Goal: Use online tool/utility: Utilize a website feature to perform a specific function

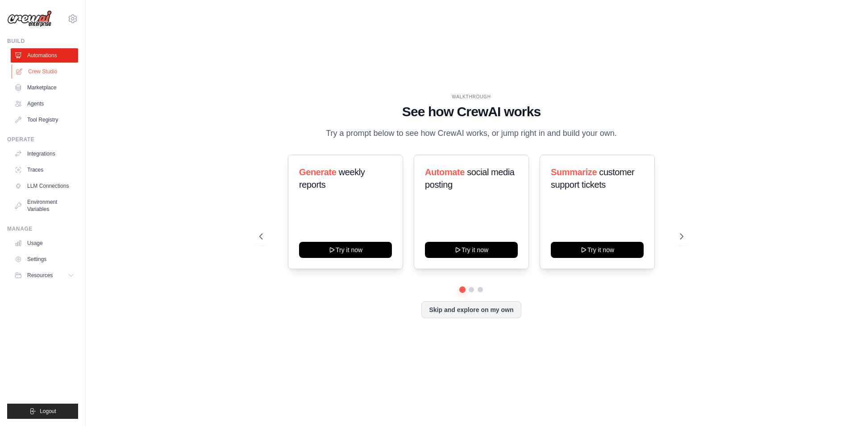
click at [46, 75] on link "Crew Studio" at bounding box center [45, 71] width 67 height 14
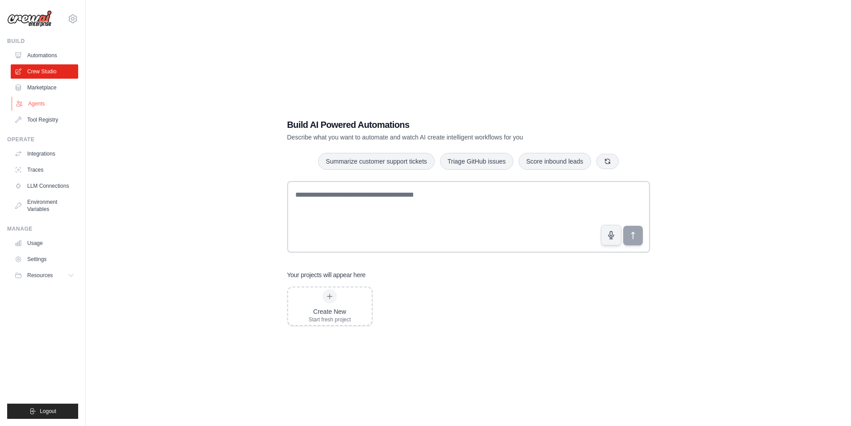
click at [44, 109] on link "Agents" at bounding box center [45, 103] width 67 height 14
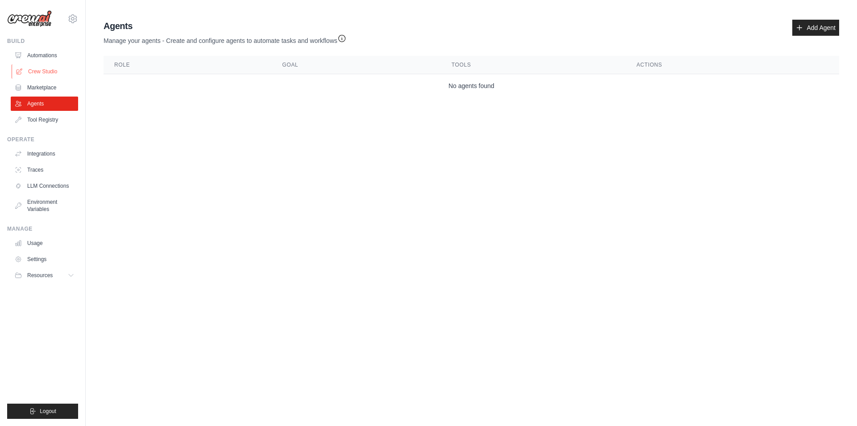
click at [42, 75] on link "Crew Studio" at bounding box center [45, 71] width 67 height 14
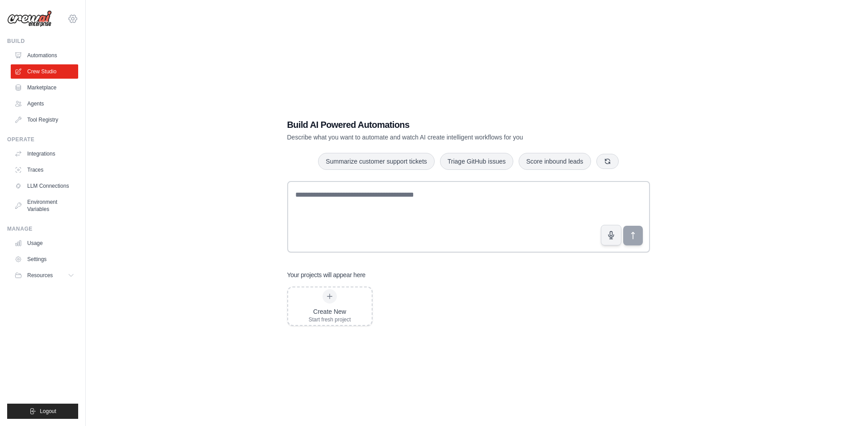
click at [71, 21] on icon at bounding box center [72, 18] width 11 height 11
drag, startPoint x: 167, startPoint y: 68, endPoint x: 302, endPoint y: 114, distance: 142.1
click at [168, 68] on div "Build AI Powered Automations Describe what you want to automate and watch AI cr…" at bounding box center [468, 222] width 736 height 426
click at [381, 163] on button "Summarize customer support tickets" at bounding box center [376, 160] width 116 height 17
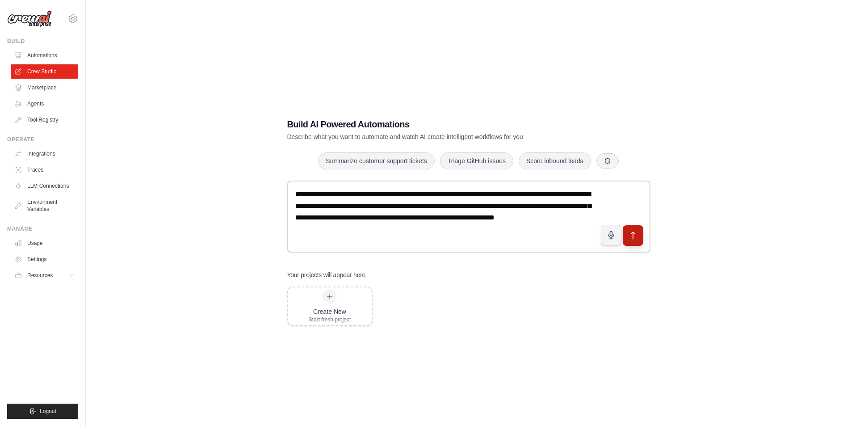
click at [629, 238] on icon "submit" at bounding box center [632, 234] width 9 height 9
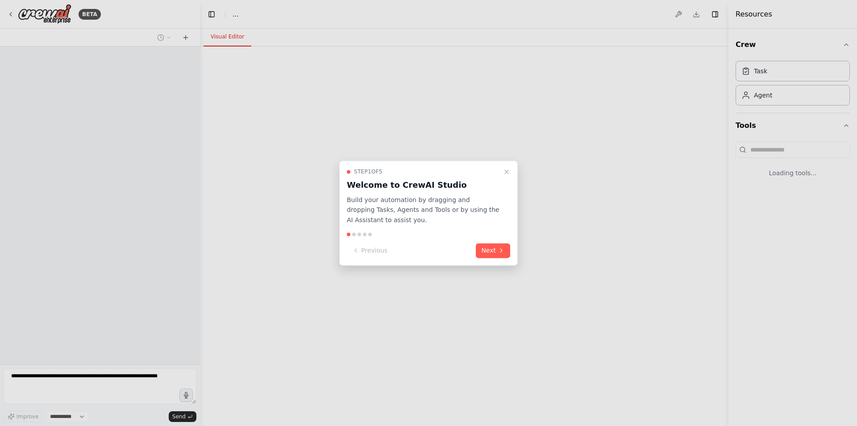
select select "****"
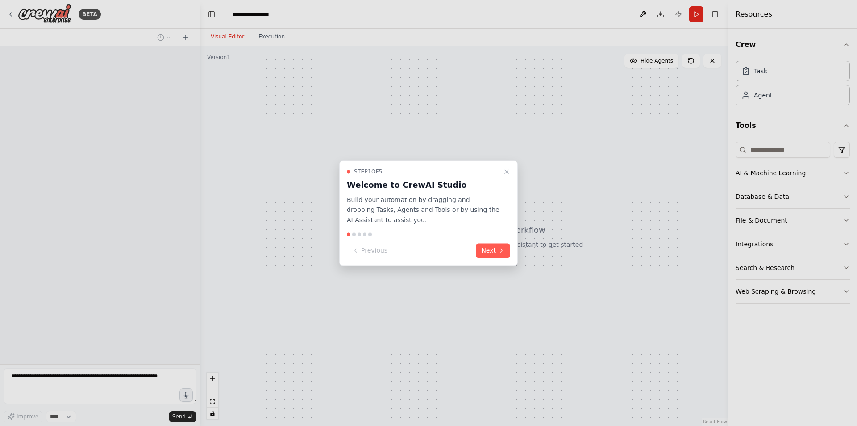
click at [486, 243] on button "Next" at bounding box center [493, 250] width 34 height 15
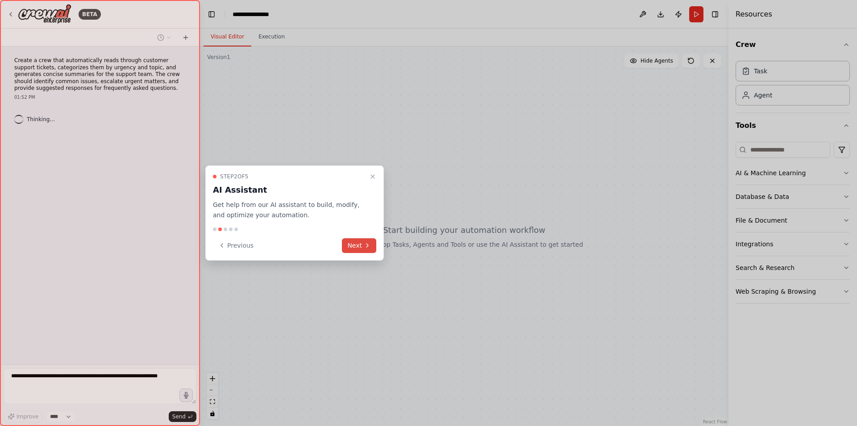
click at [349, 241] on button "Next" at bounding box center [359, 245] width 34 height 15
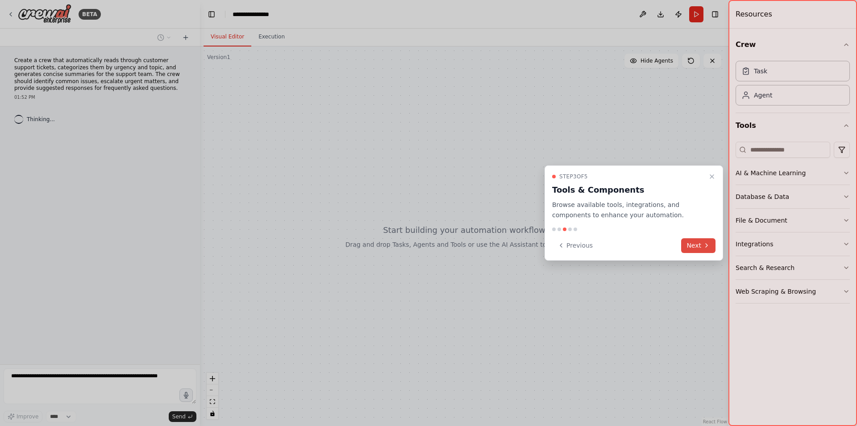
click at [691, 245] on button "Next" at bounding box center [699, 245] width 34 height 15
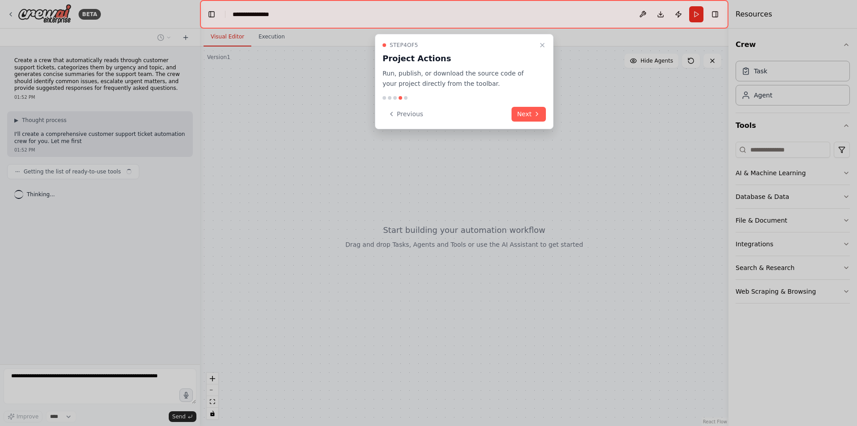
click at [527, 123] on div "Step 4 of 5 Project Actions Run, publish, or download the source code of your p…" at bounding box center [464, 81] width 179 height 95
click at [525, 117] on button "Next" at bounding box center [529, 114] width 34 height 15
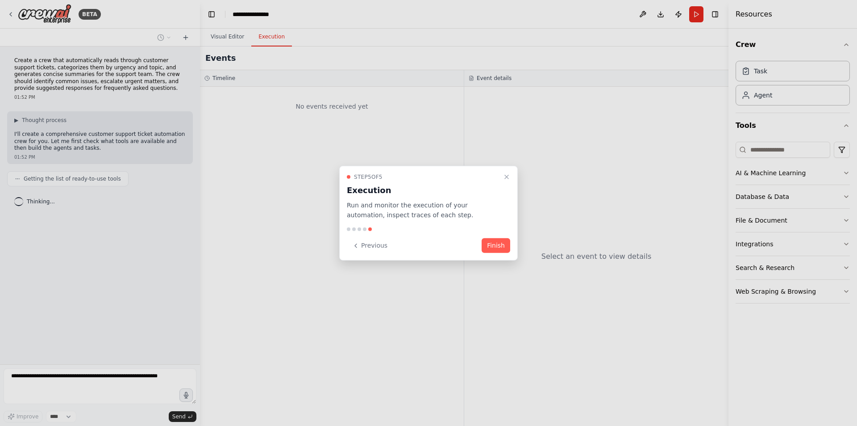
click at [503, 240] on button "Finish" at bounding box center [496, 245] width 29 height 15
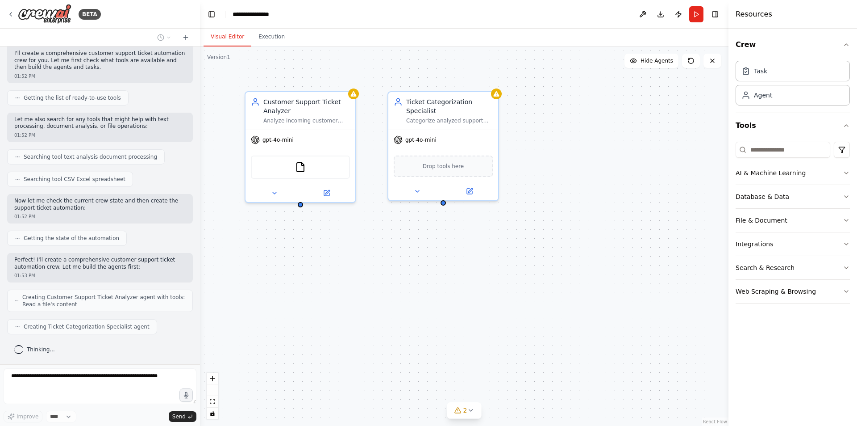
scroll to position [103, 0]
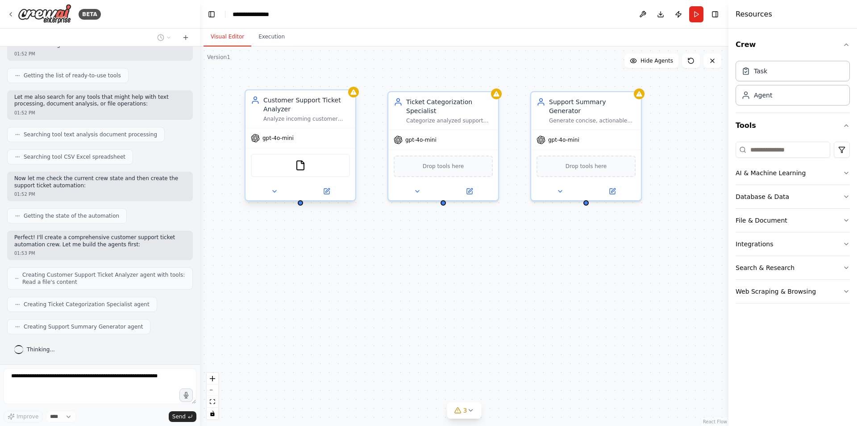
click at [330, 123] on div "Customer Support Ticket Analyzer Analyze incoming customer support tickets from…" at bounding box center [301, 109] width 110 height 38
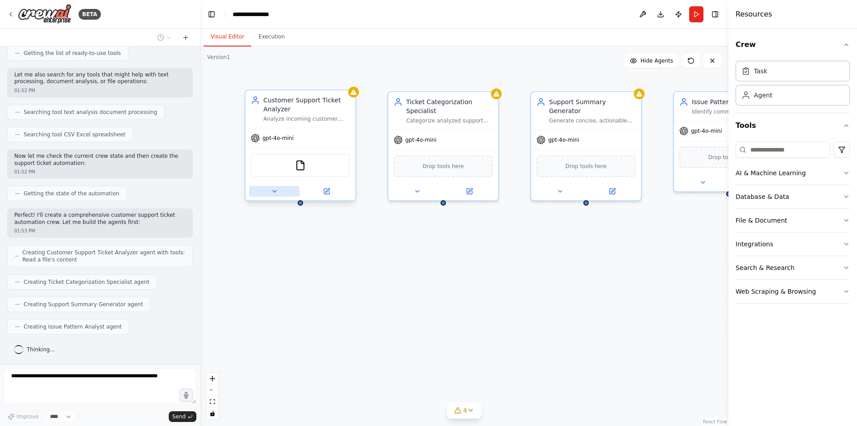
click at [288, 194] on button at bounding box center [274, 191] width 50 height 11
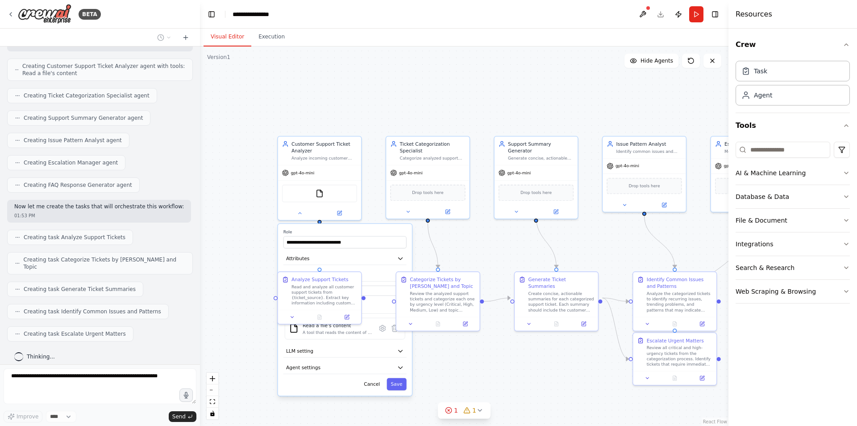
scroll to position [334, 0]
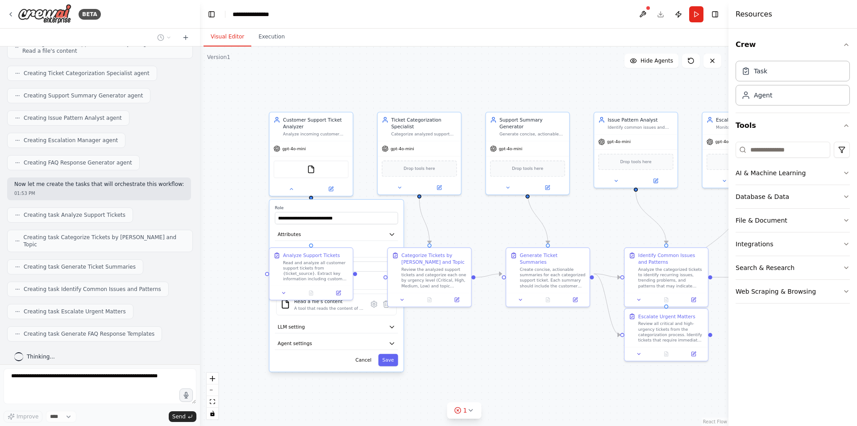
drag, startPoint x: 461, startPoint y: 355, endPoint x: 445, endPoint y: 333, distance: 27.3
click at [452, 331] on div ".deletable-edge-delete-btn { width: 20px; height: 20px; border: 0px solid #ffff…" at bounding box center [464, 235] width 529 height 379
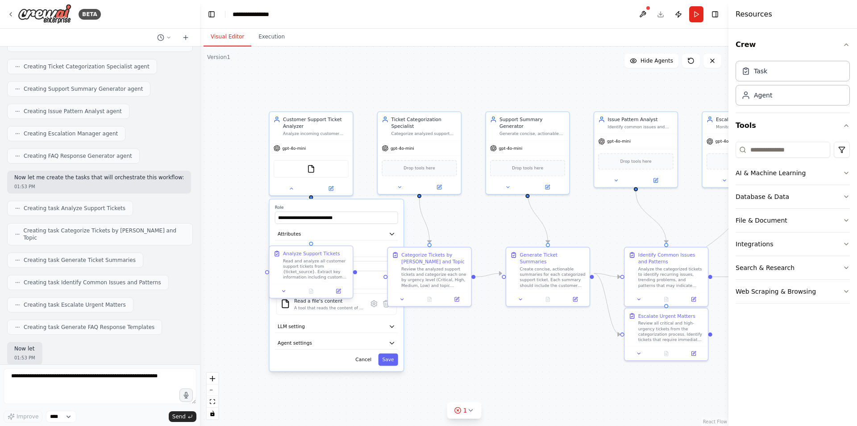
scroll to position [386, 0]
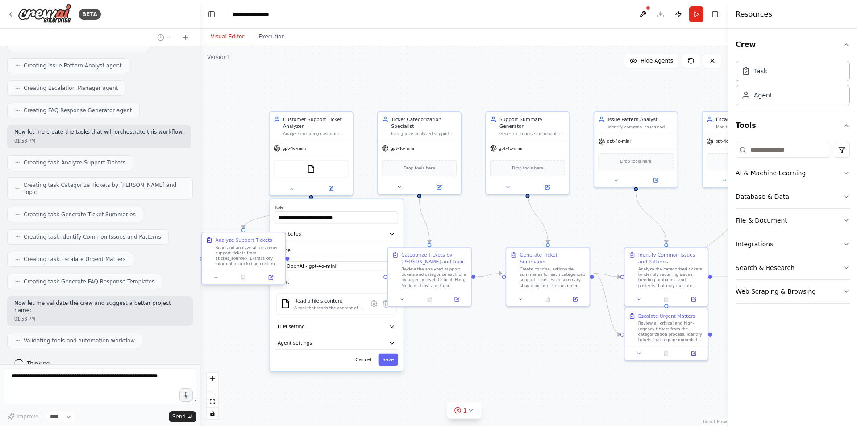
drag, startPoint x: 314, startPoint y: 271, endPoint x: 243, endPoint y: 255, distance: 71.7
click at [243, 255] on div "Read and analyze all customer support tickets from {ticket_source}. Extract key…" at bounding box center [248, 256] width 66 height 22
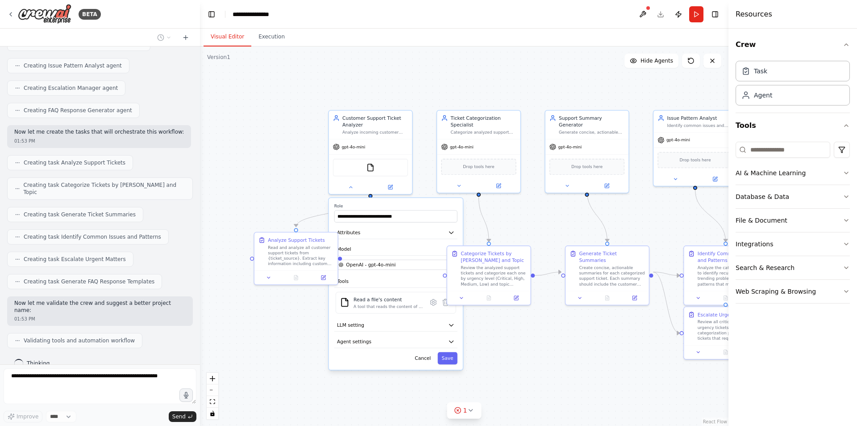
drag, startPoint x: 500, startPoint y: 335, endPoint x: 530, endPoint y: 318, distance: 34.2
click at [543, 323] on div ".deletable-edge-delete-btn { width: 20px; height: 20px; border: 0px solid #ffff…" at bounding box center [464, 235] width 529 height 379
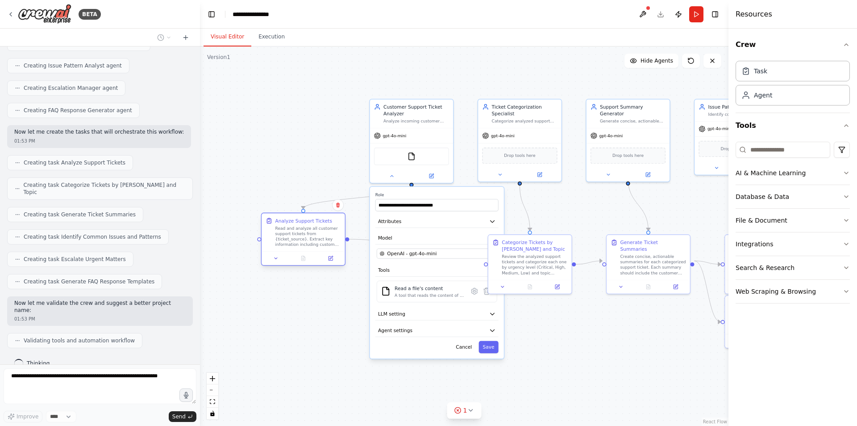
drag, startPoint x: 339, startPoint y: 247, endPoint x: 307, endPoint y: 239, distance: 32.7
click at [306, 241] on div "Read and analyze all customer support tickets from {ticket_source}. Extract key…" at bounding box center [308, 236] width 66 height 22
click at [378, 124] on div "Customer Support Ticket Analyzer Analyze incoming customer support tickets from…" at bounding box center [411, 112] width 83 height 29
drag, startPoint x: 378, startPoint y: 124, endPoint x: 304, endPoint y: 155, distance: 80.1
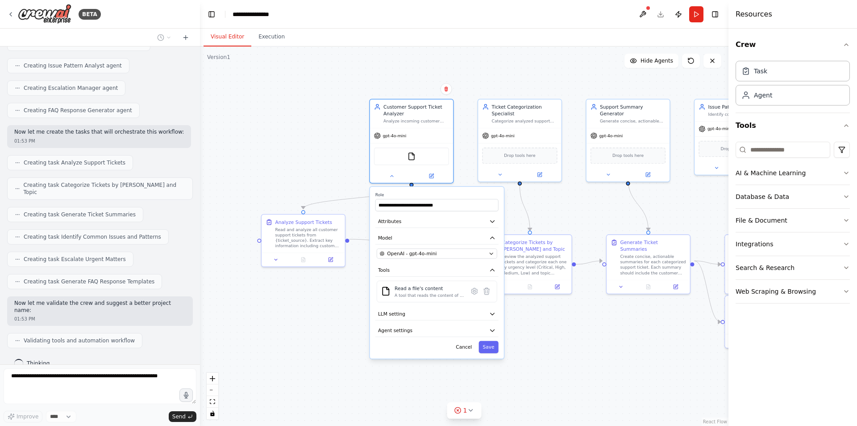
click at [299, 155] on div ".deletable-edge-delete-btn { width: 20px; height: 20px; border: 0px solid #ffff…" at bounding box center [464, 235] width 529 height 379
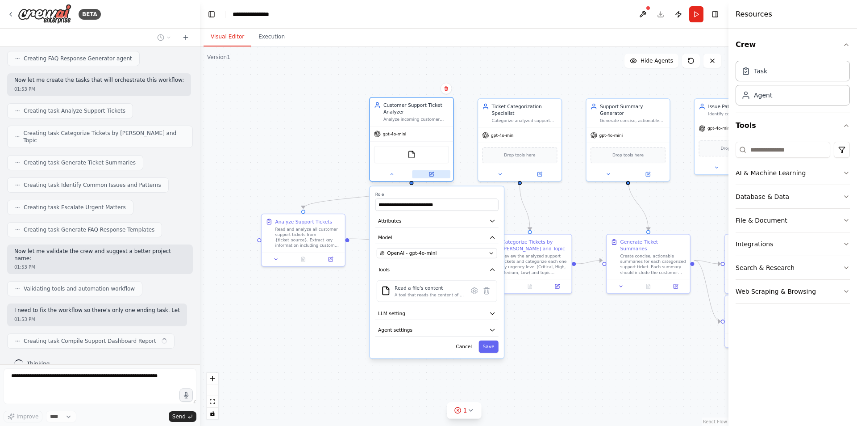
scroll to position [445, 0]
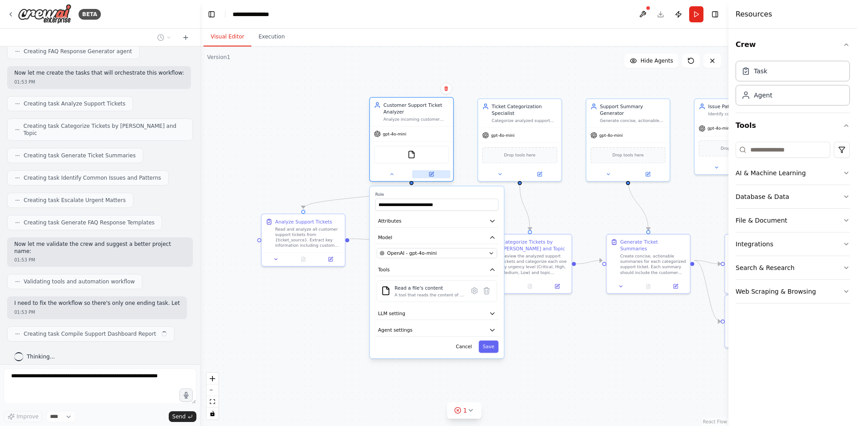
click at [431, 173] on icon at bounding box center [432, 174] width 4 height 4
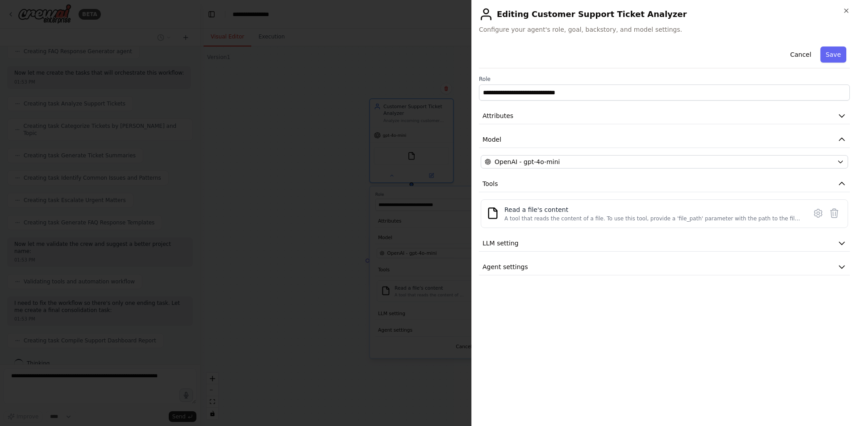
scroll to position [468, 0]
click at [569, 241] on button "LLM setting" at bounding box center [664, 243] width 371 height 17
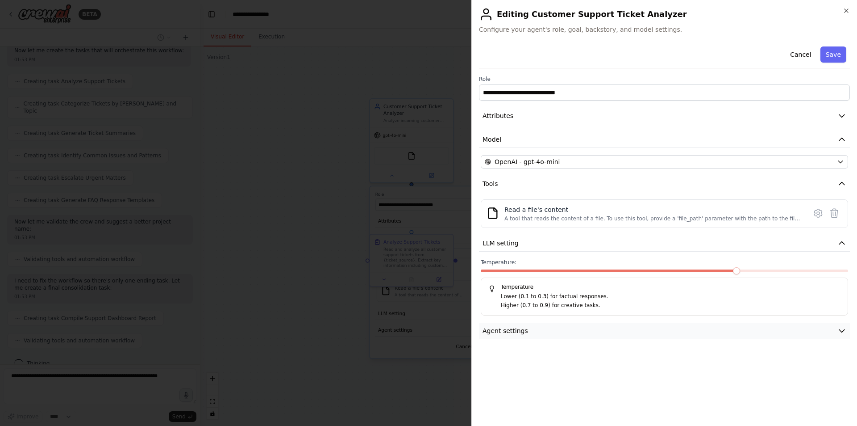
click at [567, 335] on button "Agent settings" at bounding box center [664, 330] width 371 height 17
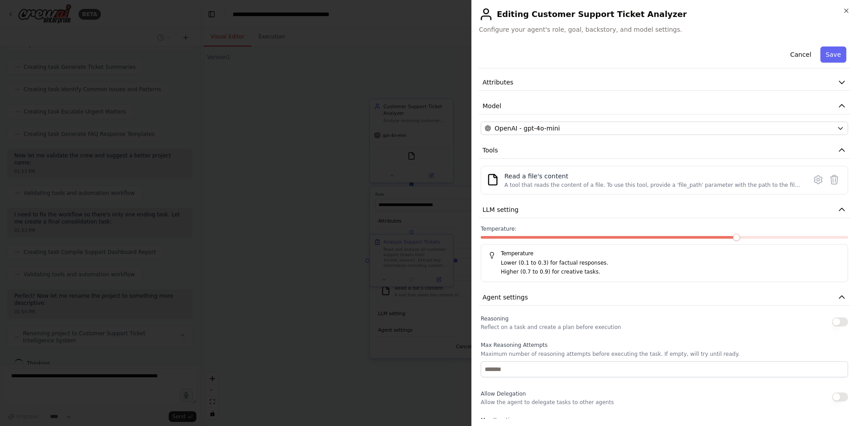
scroll to position [0, 0]
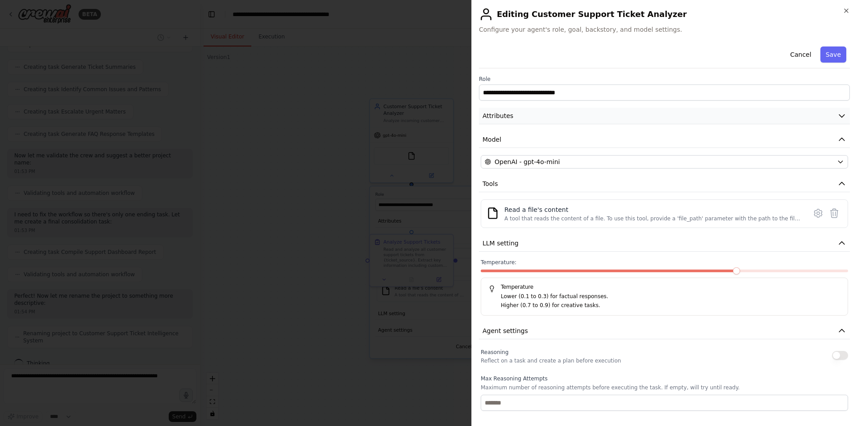
click at [593, 109] on button "Attributes" at bounding box center [664, 116] width 371 height 17
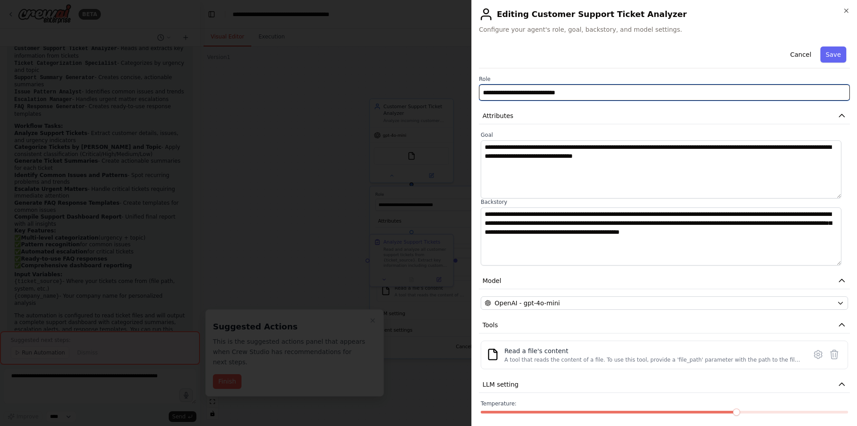
click at [507, 90] on input "**********" at bounding box center [664, 92] width 371 height 16
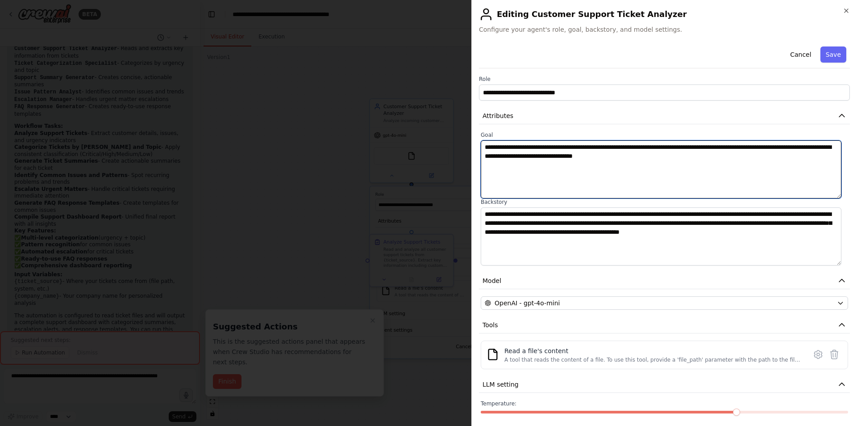
click at [591, 150] on textarea "**********" at bounding box center [661, 169] width 361 height 58
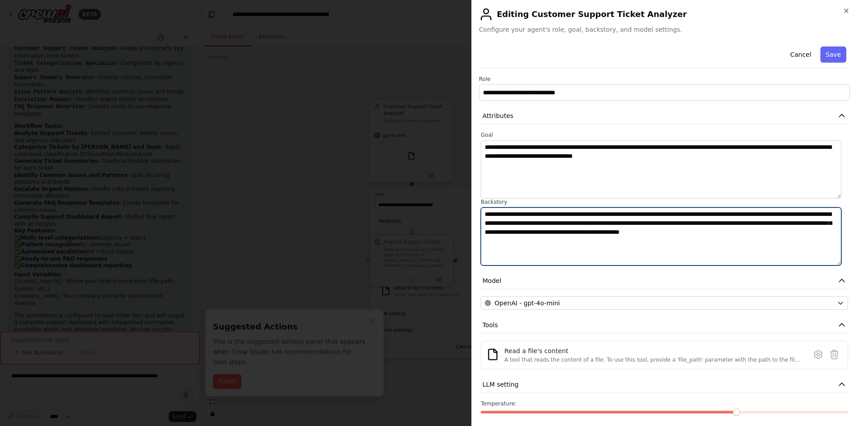
click at [566, 234] on textarea "**********" at bounding box center [661, 236] width 361 height 58
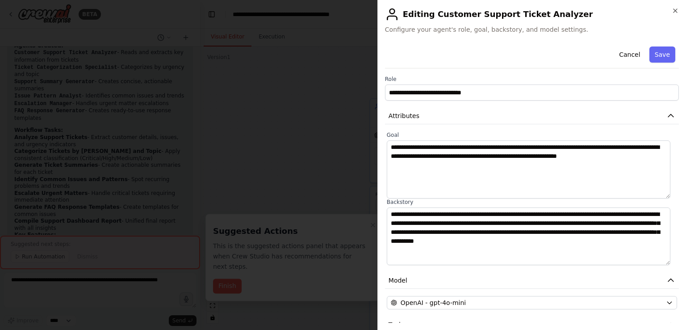
scroll to position [975, 0]
